Goal: Check status

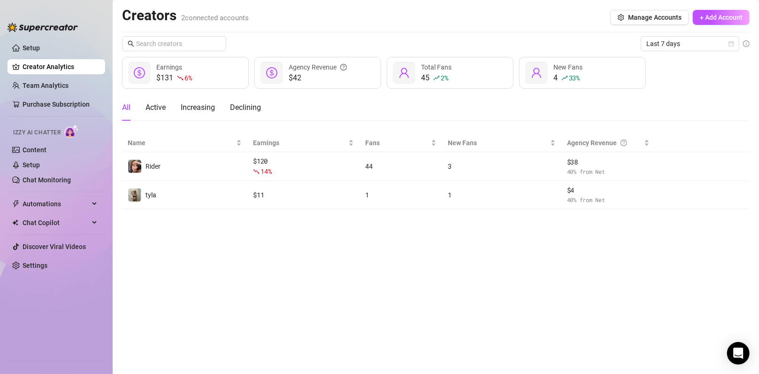
click at [375, 35] on div "Creators 2 connected accounts Manage Accounts + Add Account Last 7 days $131 6 …" at bounding box center [436, 108] width 628 height 202
click at [375, 47] on span "Last 7 days" at bounding box center [689, 44] width 87 height 14
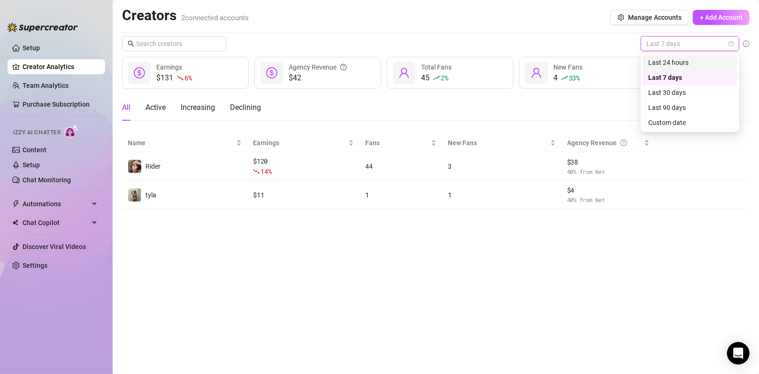
click at [375, 58] on div "Last 24 hours" at bounding box center [690, 62] width 84 height 10
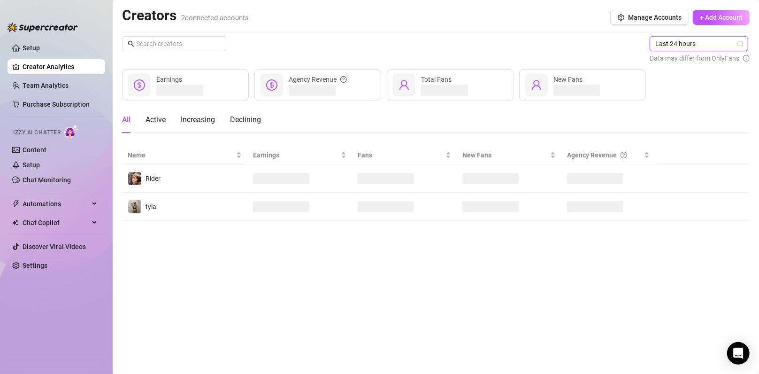
click at [375, 41] on span "Last 24 hours" at bounding box center [698, 44] width 87 height 14
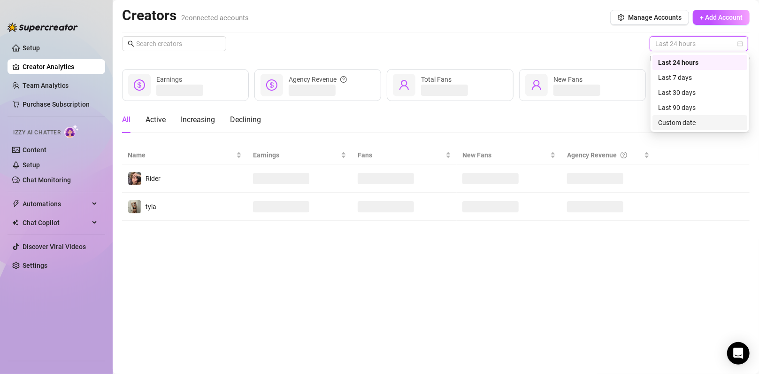
click at [375, 121] on div "Custom date" at bounding box center [700, 122] width 84 height 10
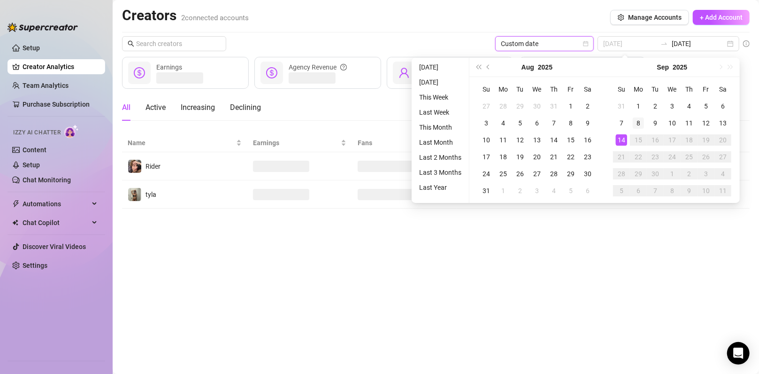
type input "[DATE]"
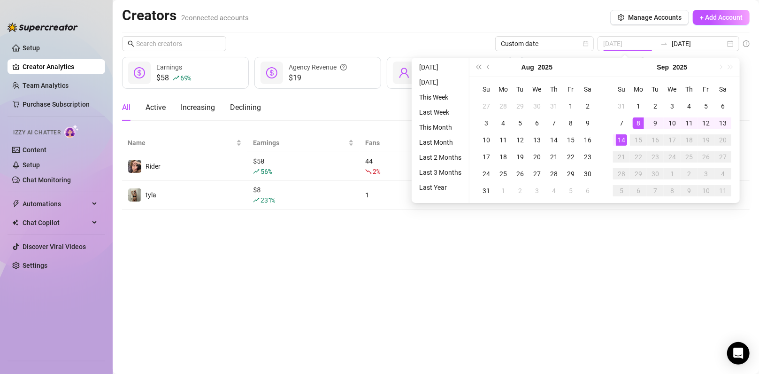
click at [375, 120] on div "8" at bounding box center [638, 122] width 11 height 11
click at [375, 227] on main "Creators 2 connected accounts Manage Accounts + Add Account Custom date [DATE] …" at bounding box center [436, 187] width 646 height 374
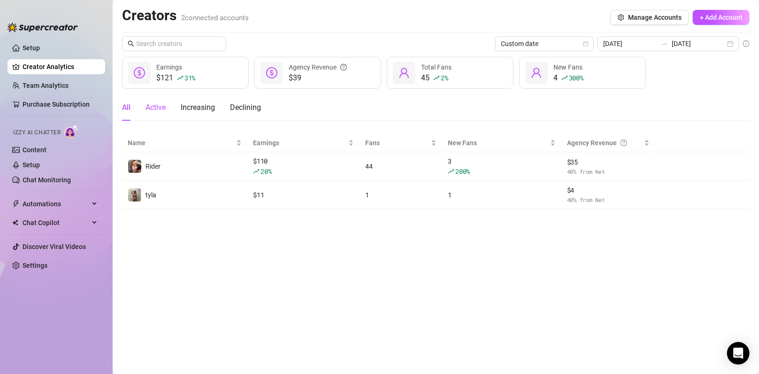
click at [160, 109] on div "Active" at bounding box center [156, 107] width 20 height 11
click at [208, 112] on div "Increasing" at bounding box center [198, 107] width 34 height 11
click at [246, 110] on div "Declining" at bounding box center [245, 107] width 31 height 11
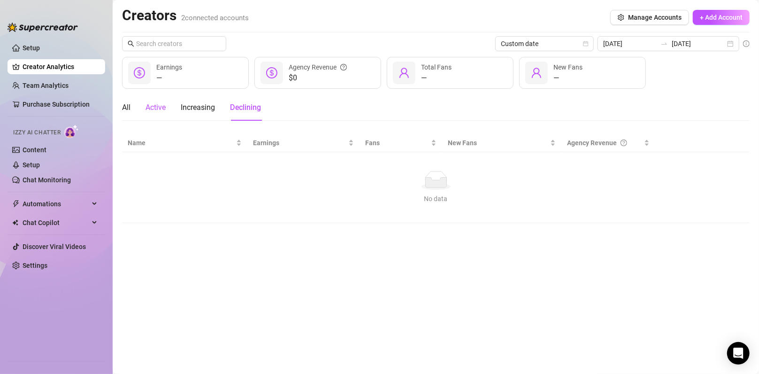
click at [147, 106] on div "Active" at bounding box center [156, 107] width 20 height 11
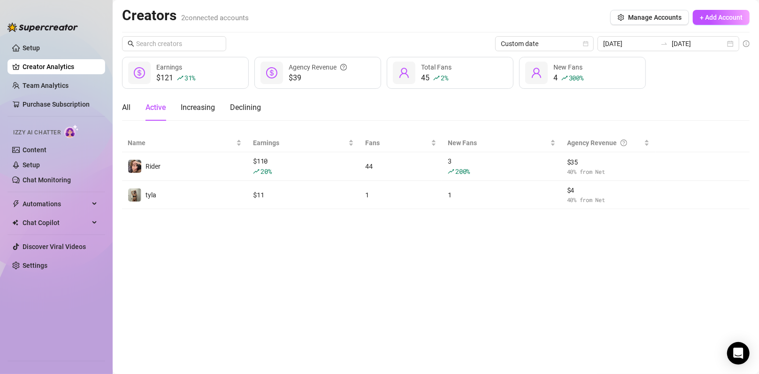
click at [121, 101] on main "Creators 2 connected accounts Manage Accounts + Add Account Custom date [DATE] …" at bounding box center [436, 187] width 646 height 374
click at [131, 109] on div "All Active Increasing Declining" at bounding box center [191, 107] width 139 height 26
click at [122, 103] on main "Creators 2 connected accounts Manage Accounts + Add Account Custom date [DATE] …" at bounding box center [436, 187] width 646 height 374
click at [123, 107] on div "All" at bounding box center [126, 107] width 8 height 11
